Goal: Check status: Check status

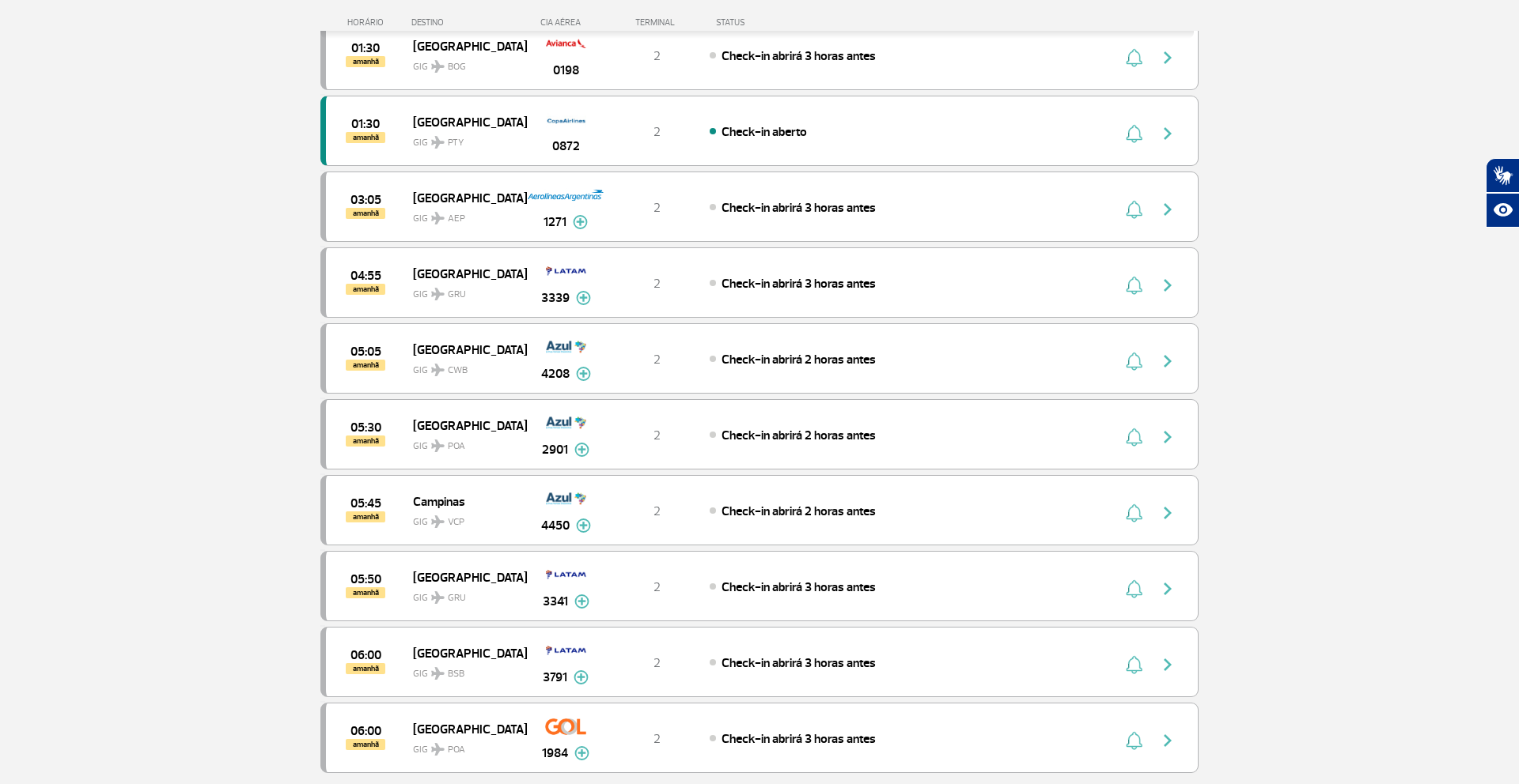
scroll to position [1357, 0]
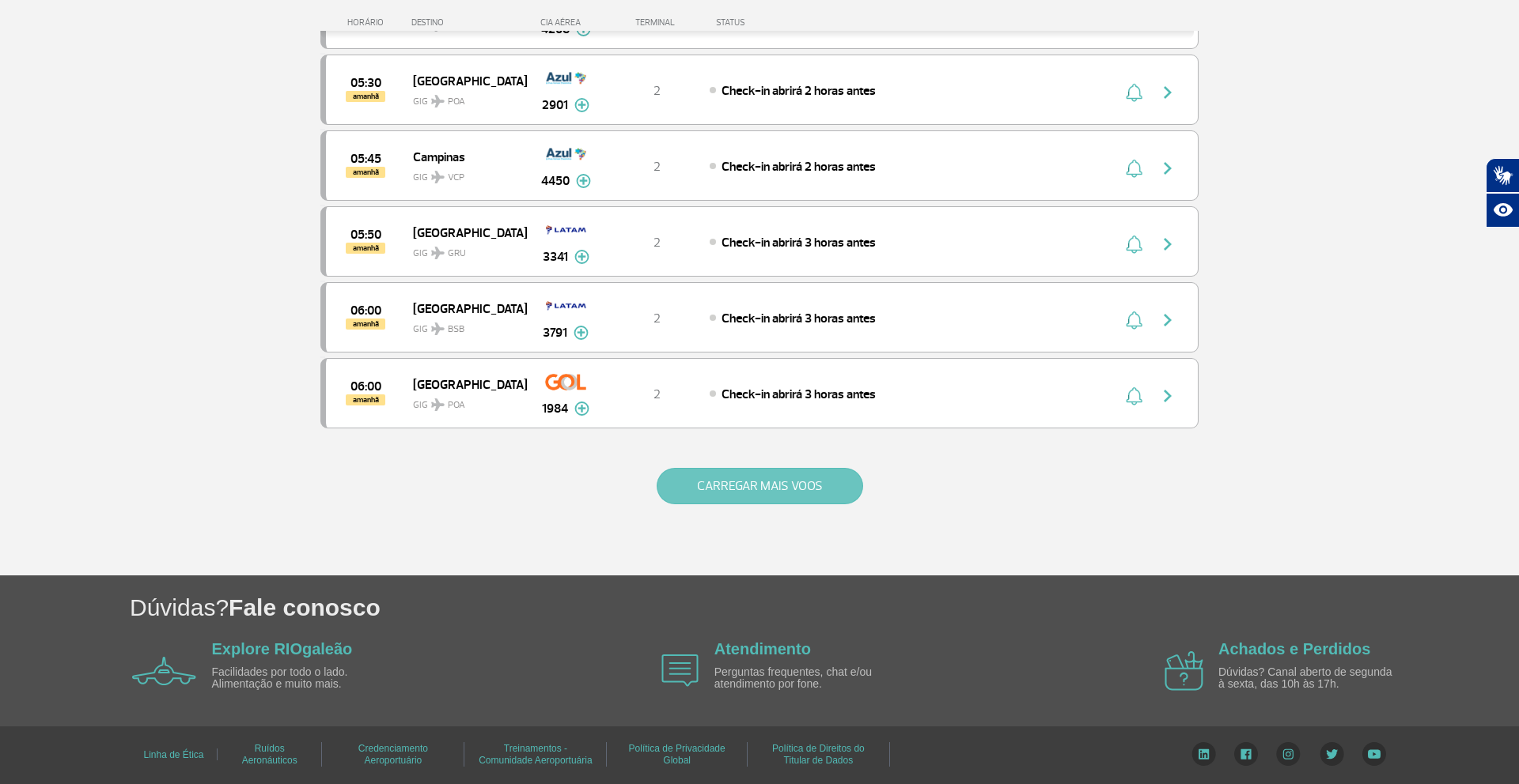
click at [825, 495] on button "CARREGAR MAIS VOOS" at bounding box center [760, 486] width 207 height 36
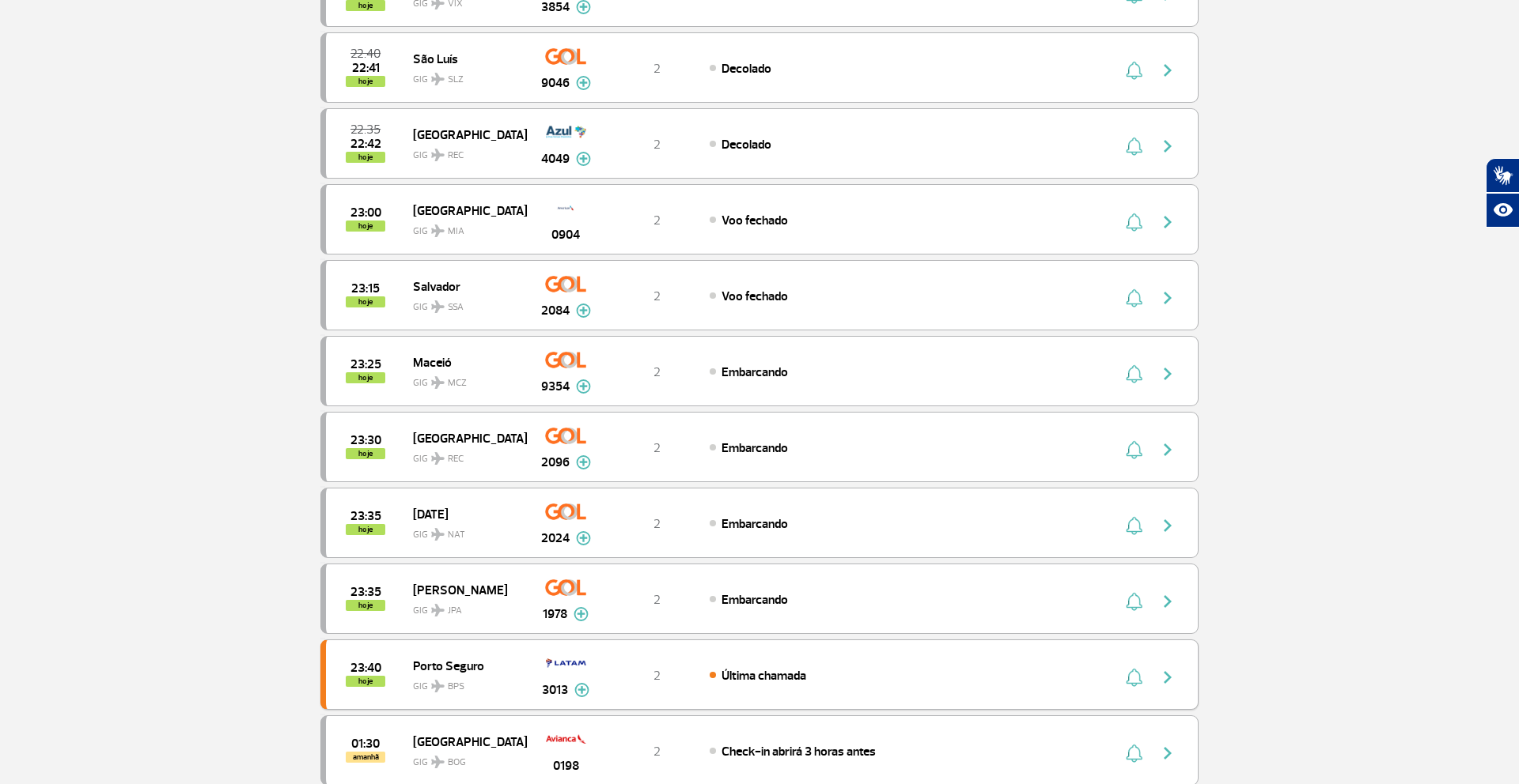
scroll to position [0, 0]
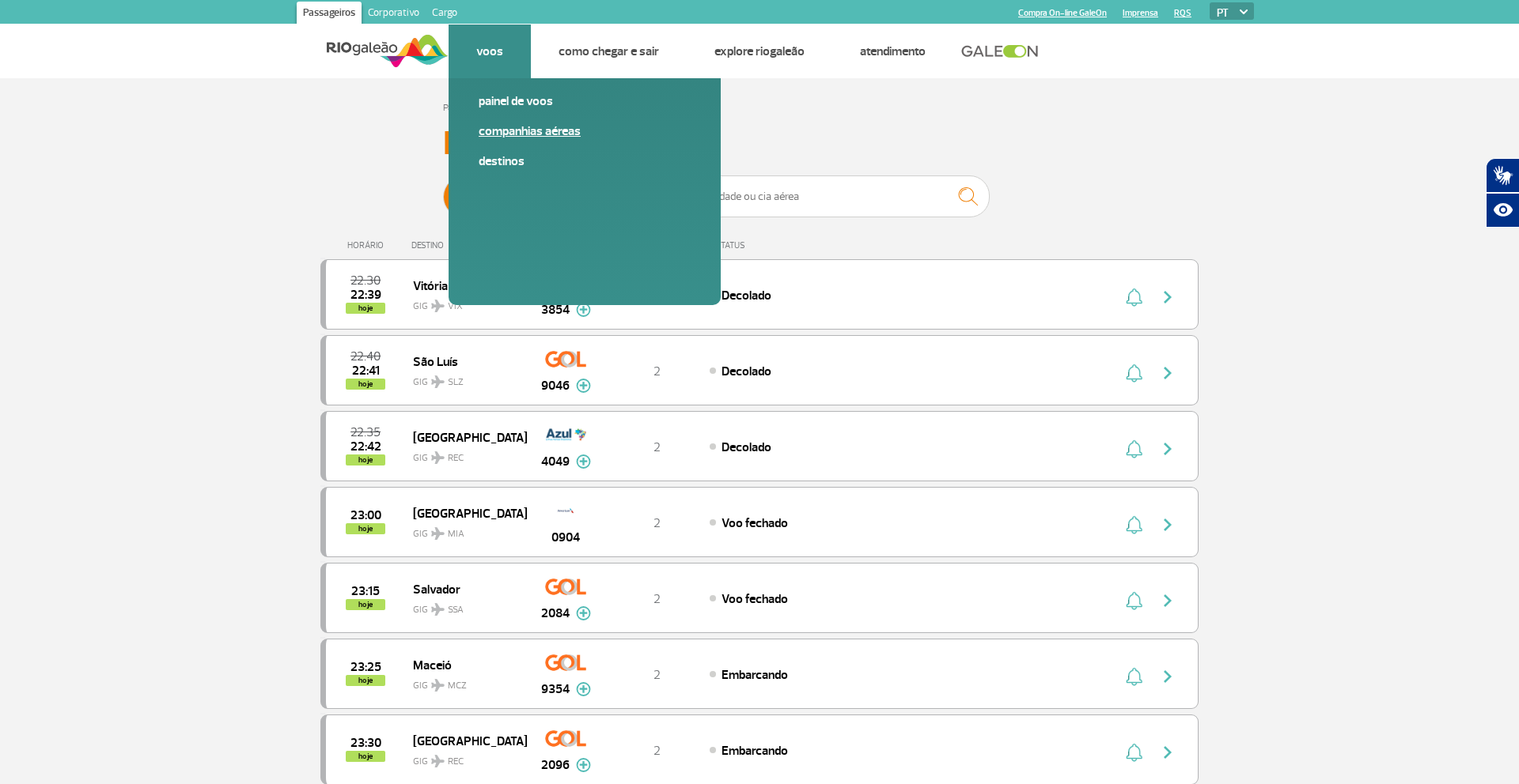
click at [518, 129] on link "Companhias Aéreas" at bounding box center [585, 131] width 212 height 18
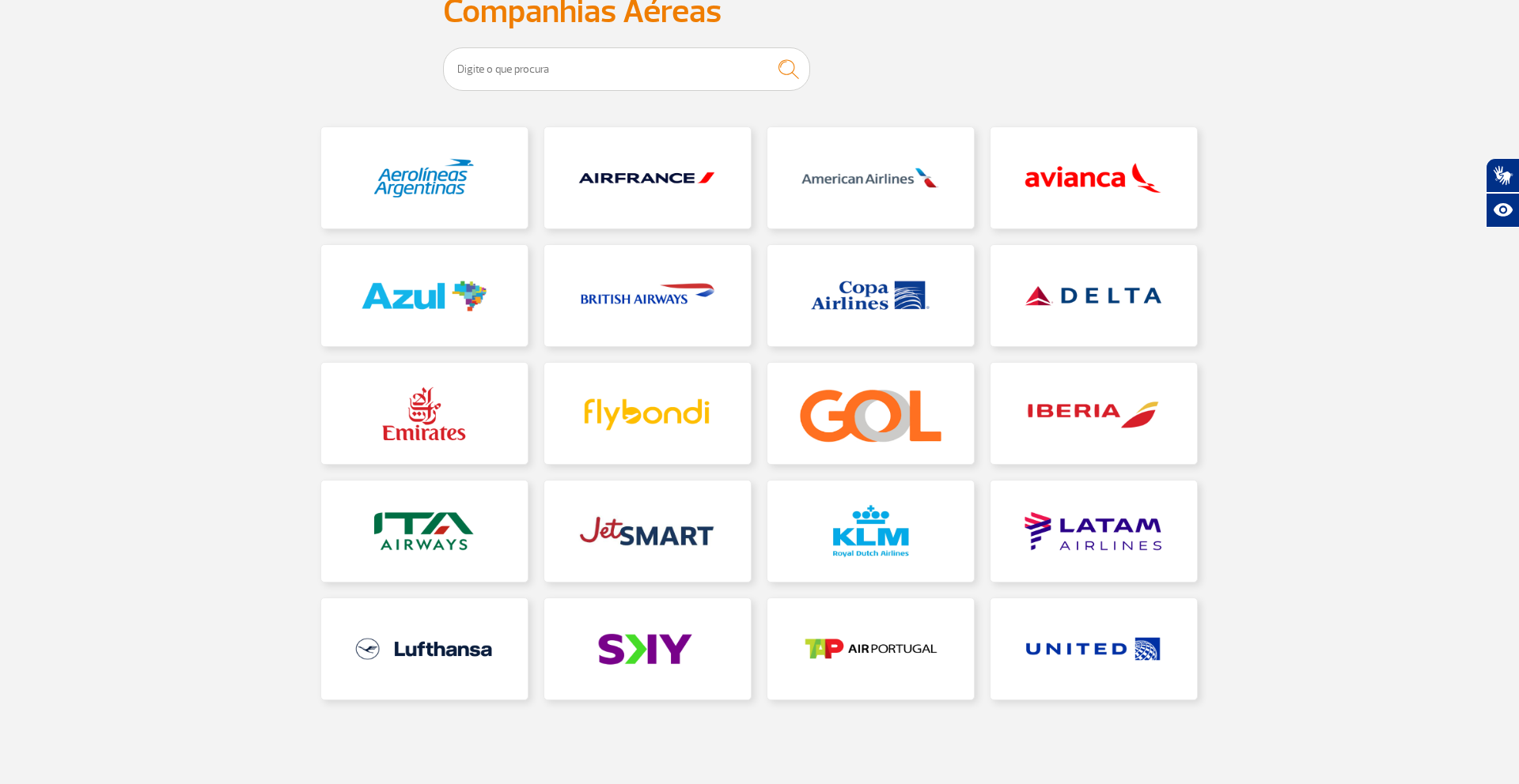
scroll to position [166, 0]
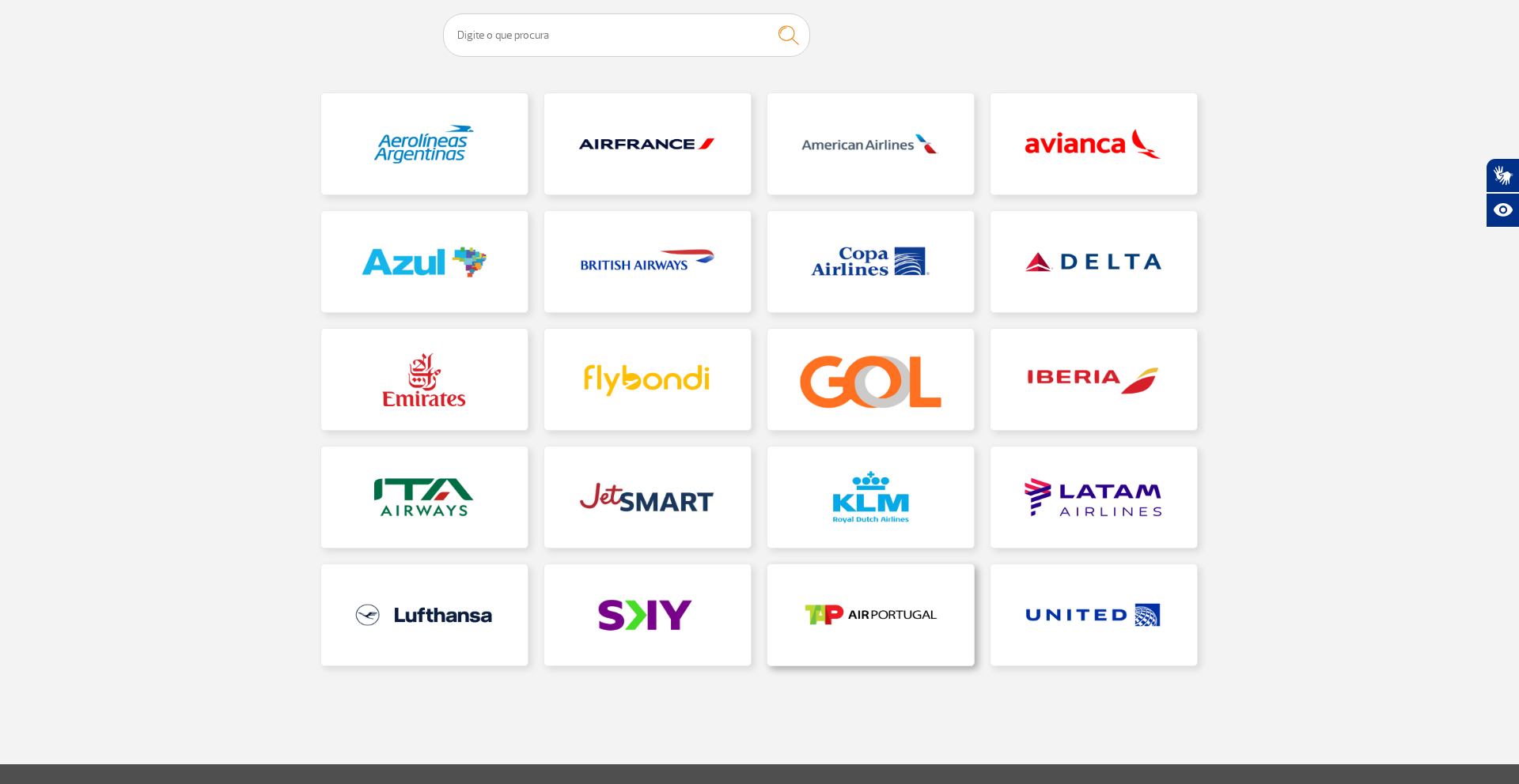
click at [828, 599] on link at bounding box center [871, 615] width 207 height 101
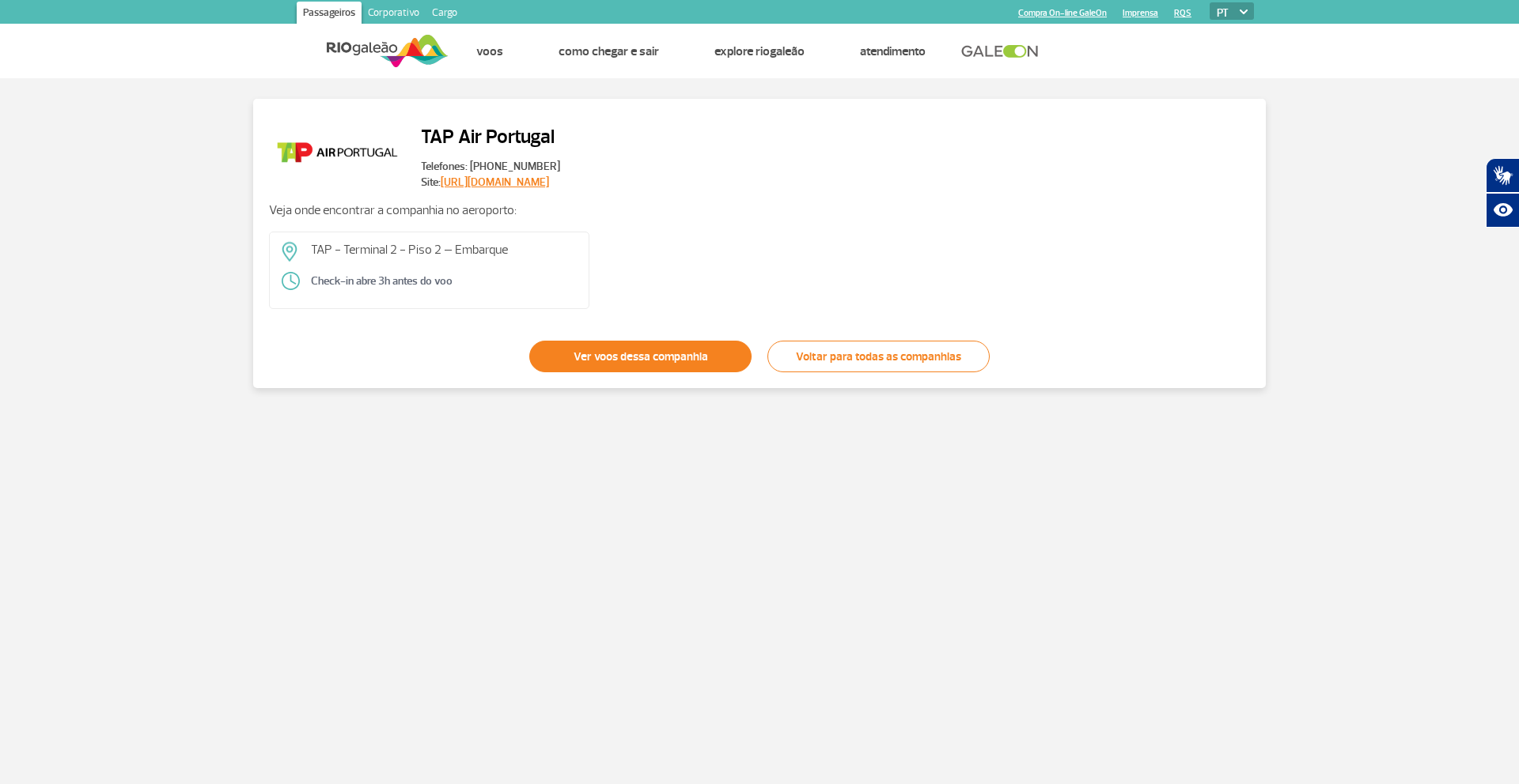
click at [627, 365] on link "Ver voos dessa companhia" at bounding box center [640, 356] width 222 height 31
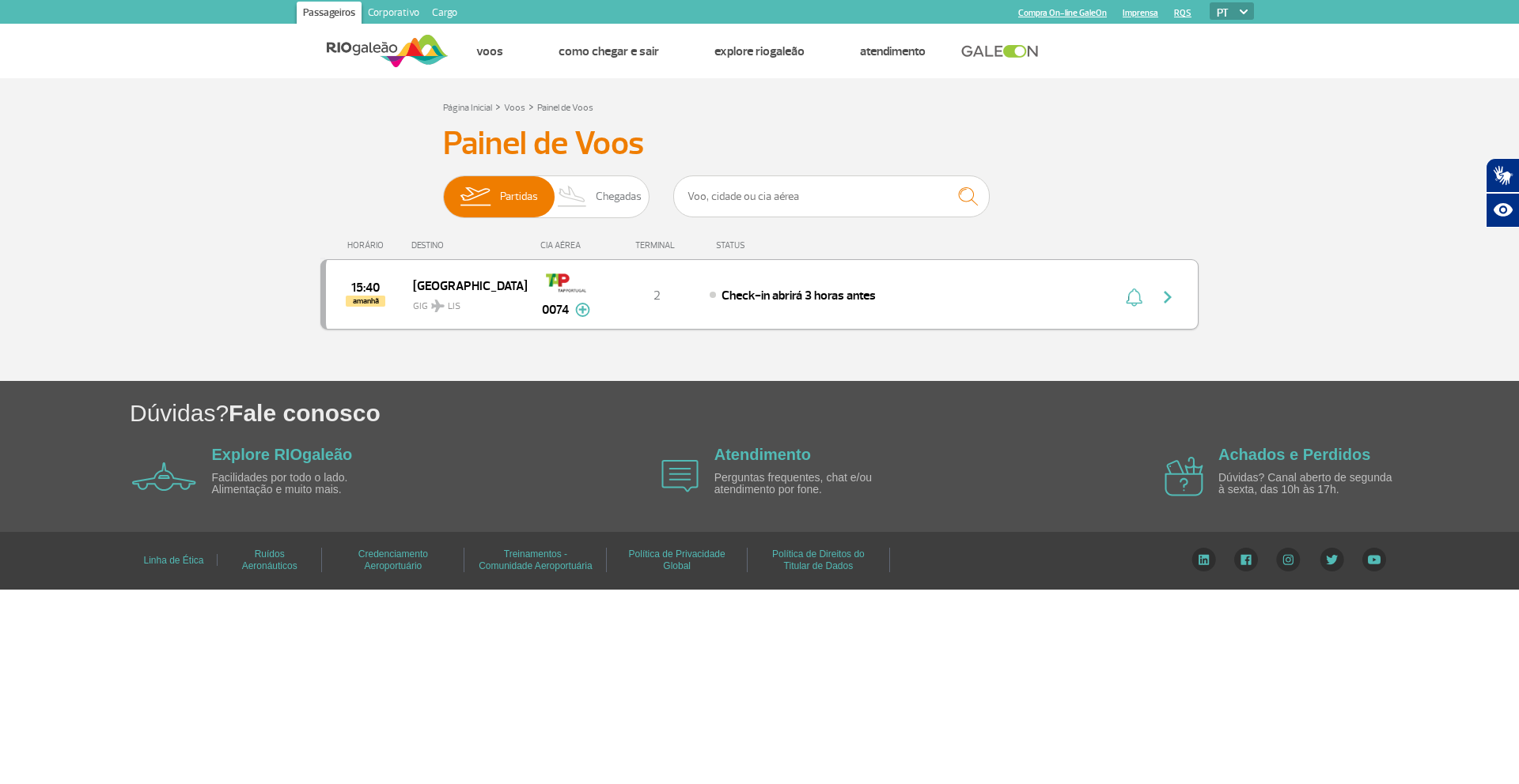
click at [500, 294] on span "GIG LIS" at bounding box center [463, 302] width 101 height 23
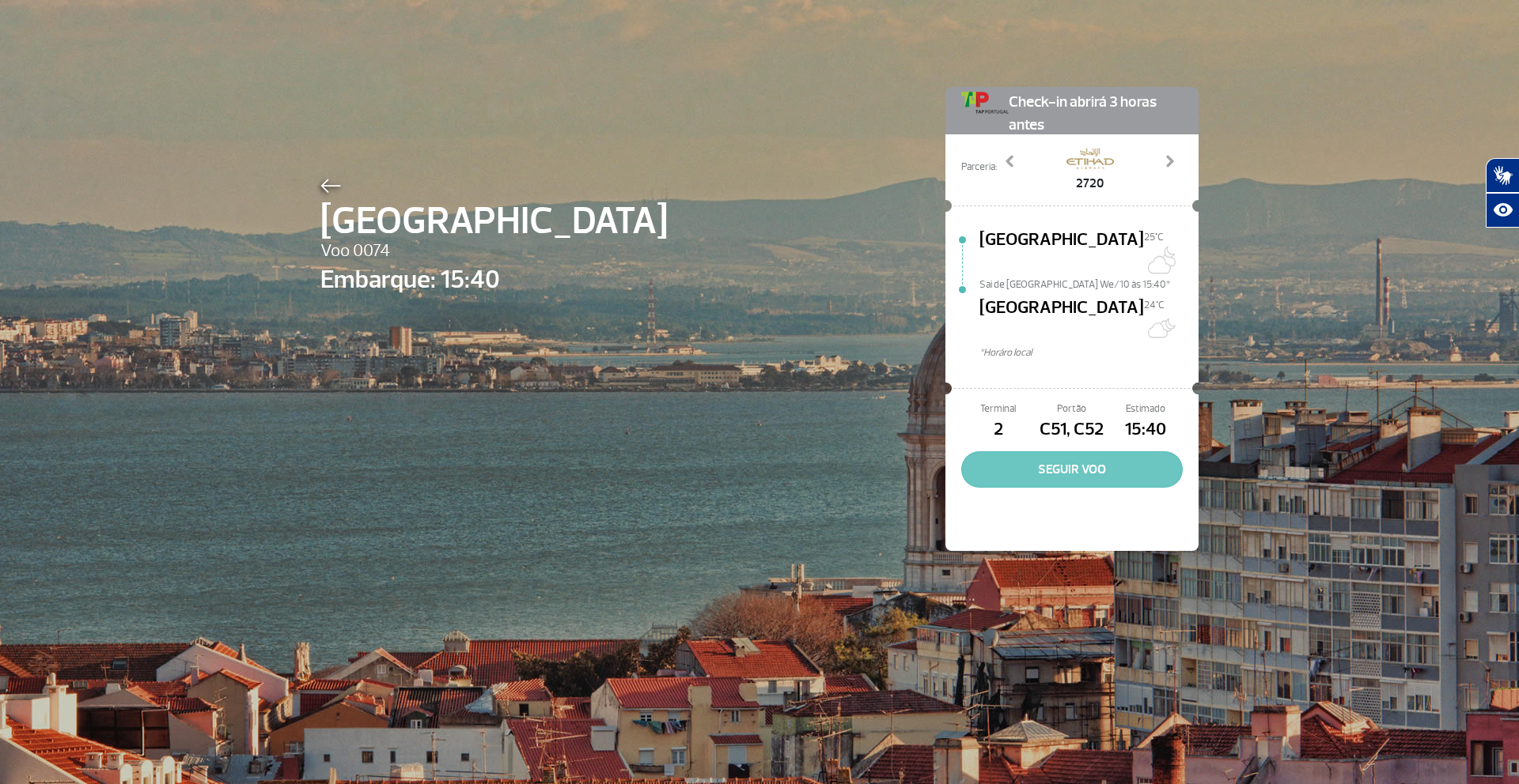
click at [1071, 451] on button "SEGUIR VOO" at bounding box center [1072, 469] width 221 height 36
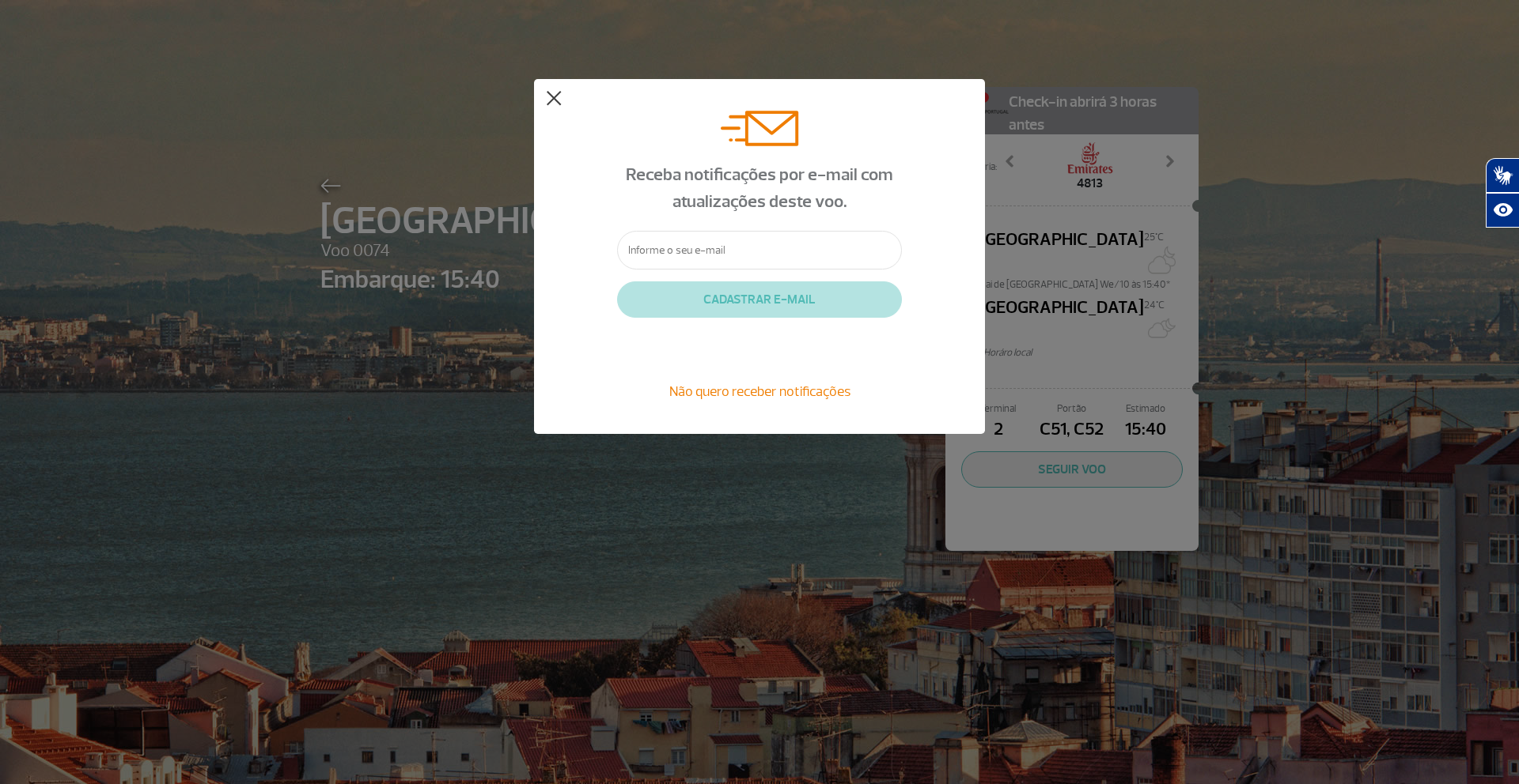
click at [549, 96] on button at bounding box center [554, 99] width 16 height 16
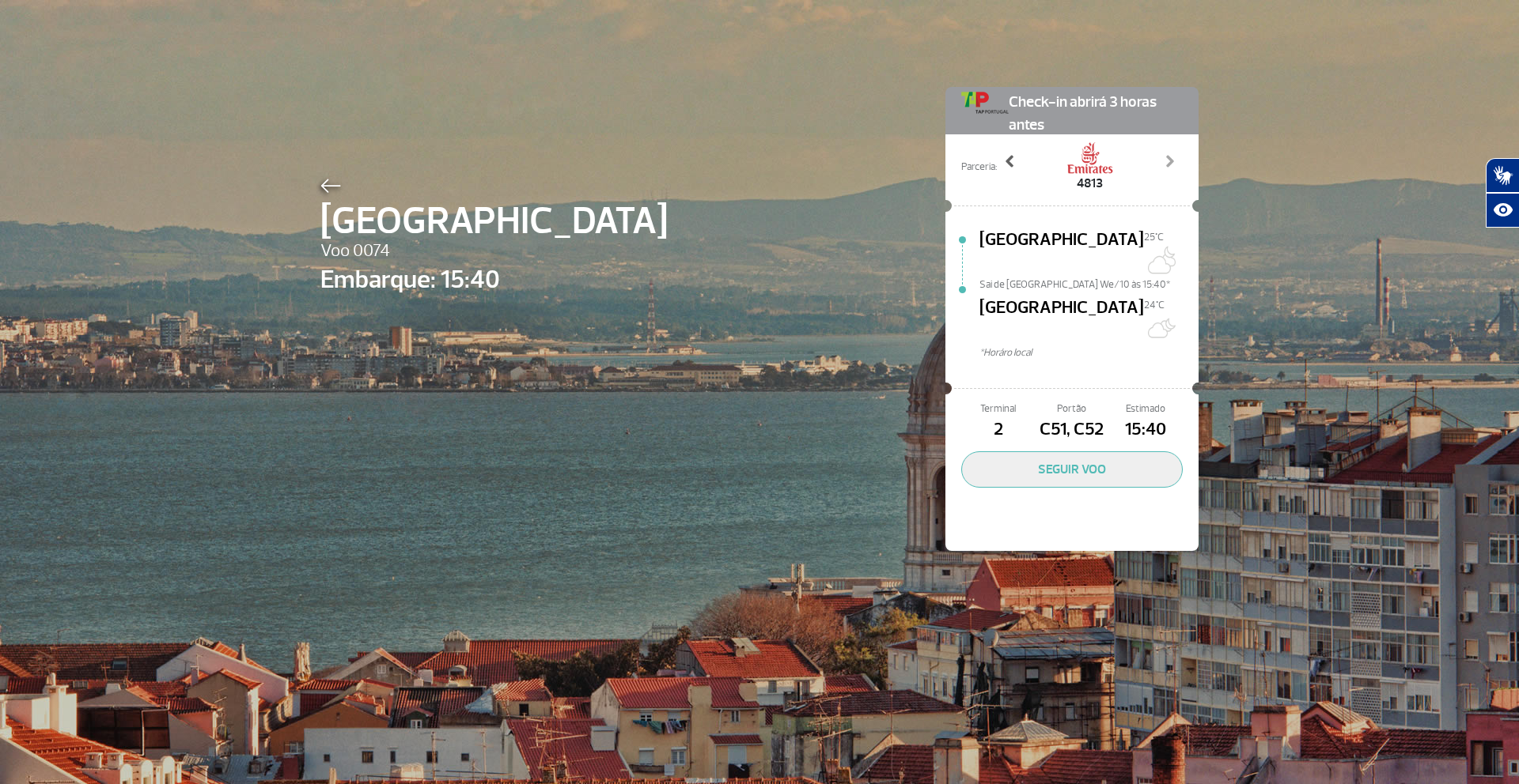
click at [1013, 159] on span at bounding box center [1011, 162] width 16 height 16
click at [1166, 162] on span at bounding box center [1169, 162] width 16 height 16
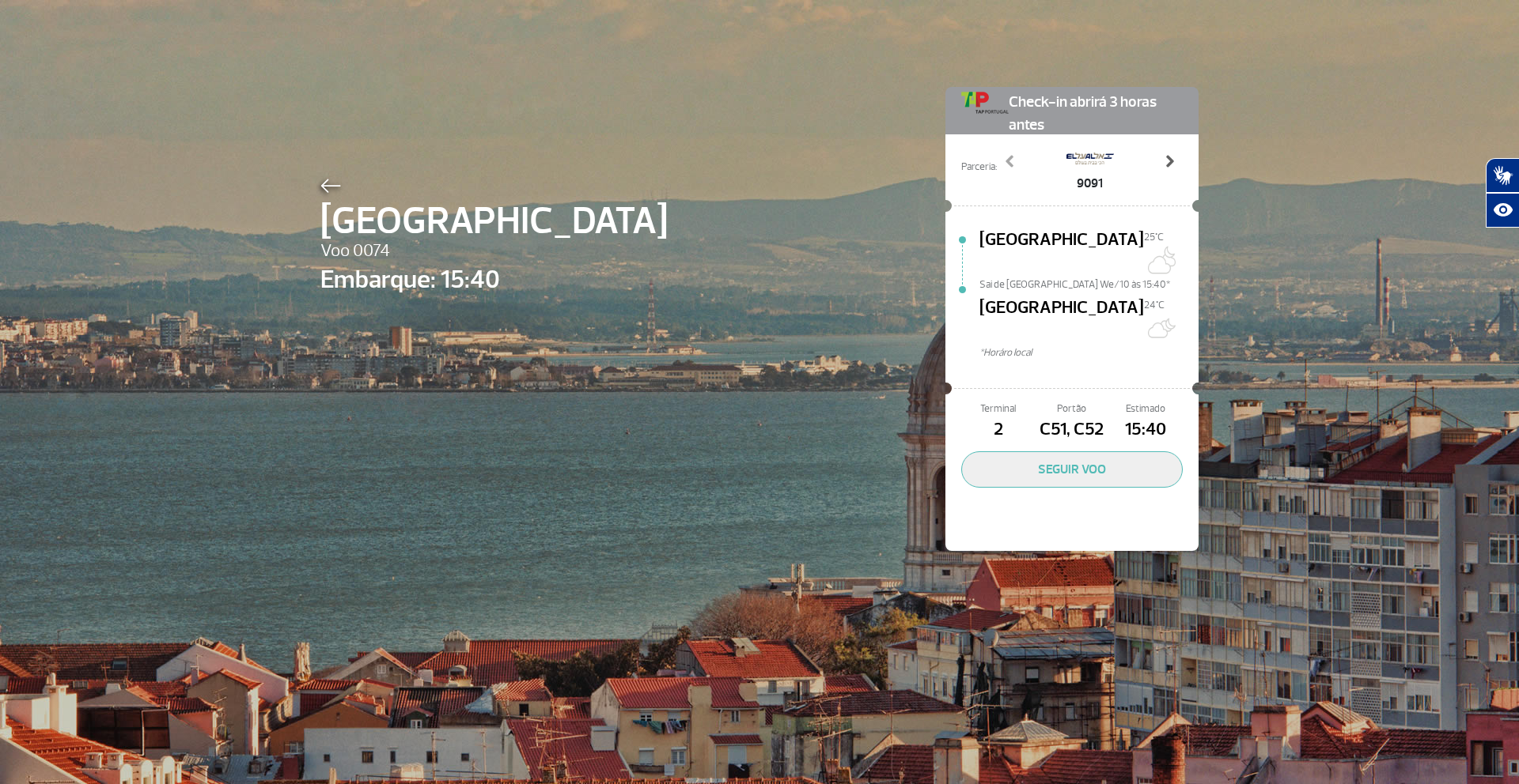
click at [1166, 162] on span at bounding box center [1169, 162] width 16 height 16
click at [1110, 451] on button "SEGUIR VOO" at bounding box center [1072, 469] width 221 height 36
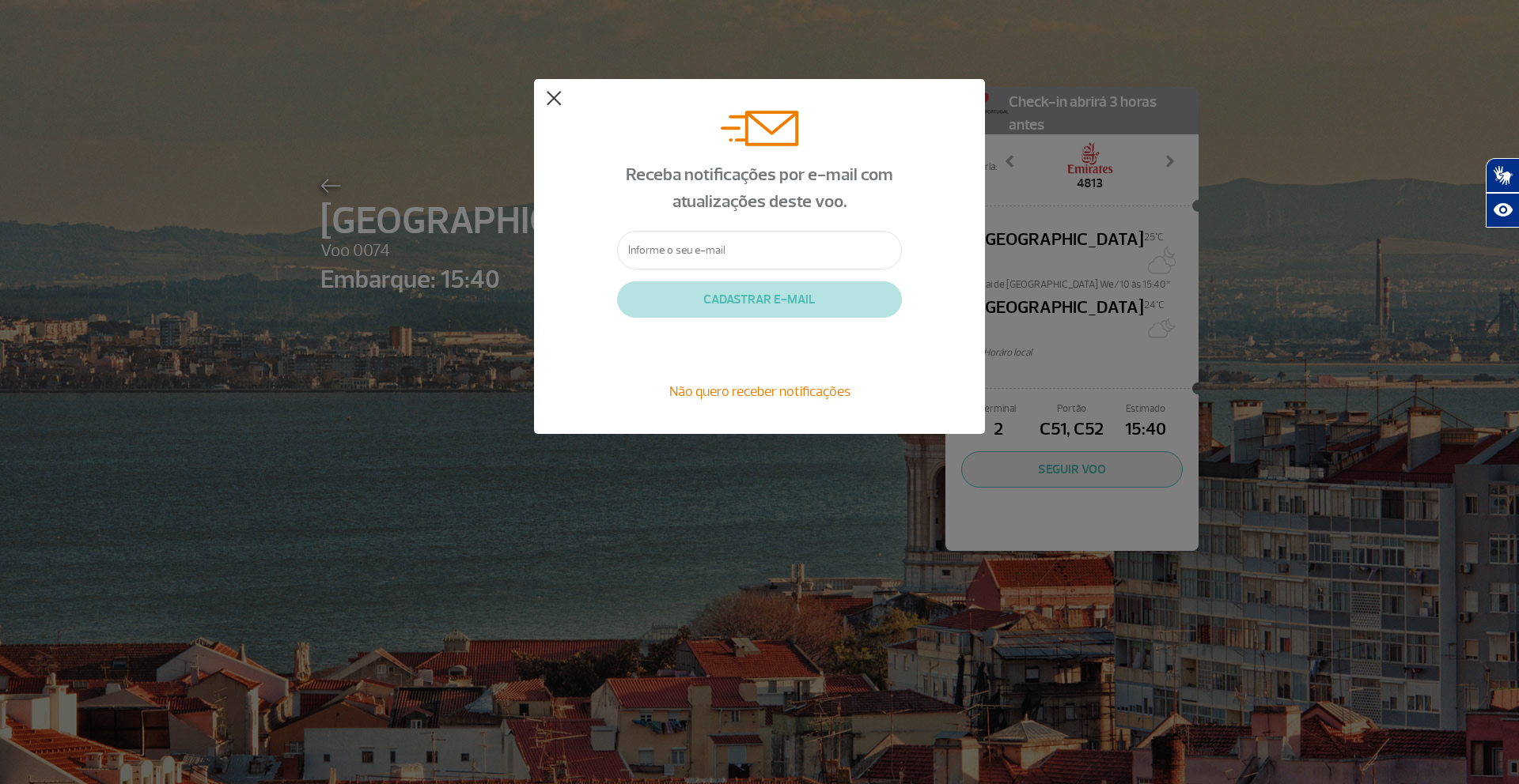
click at [545, 97] on button at bounding box center [554, 99] width 16 height 16
